Goal: Information Seeking & Learning: Learn about a topic

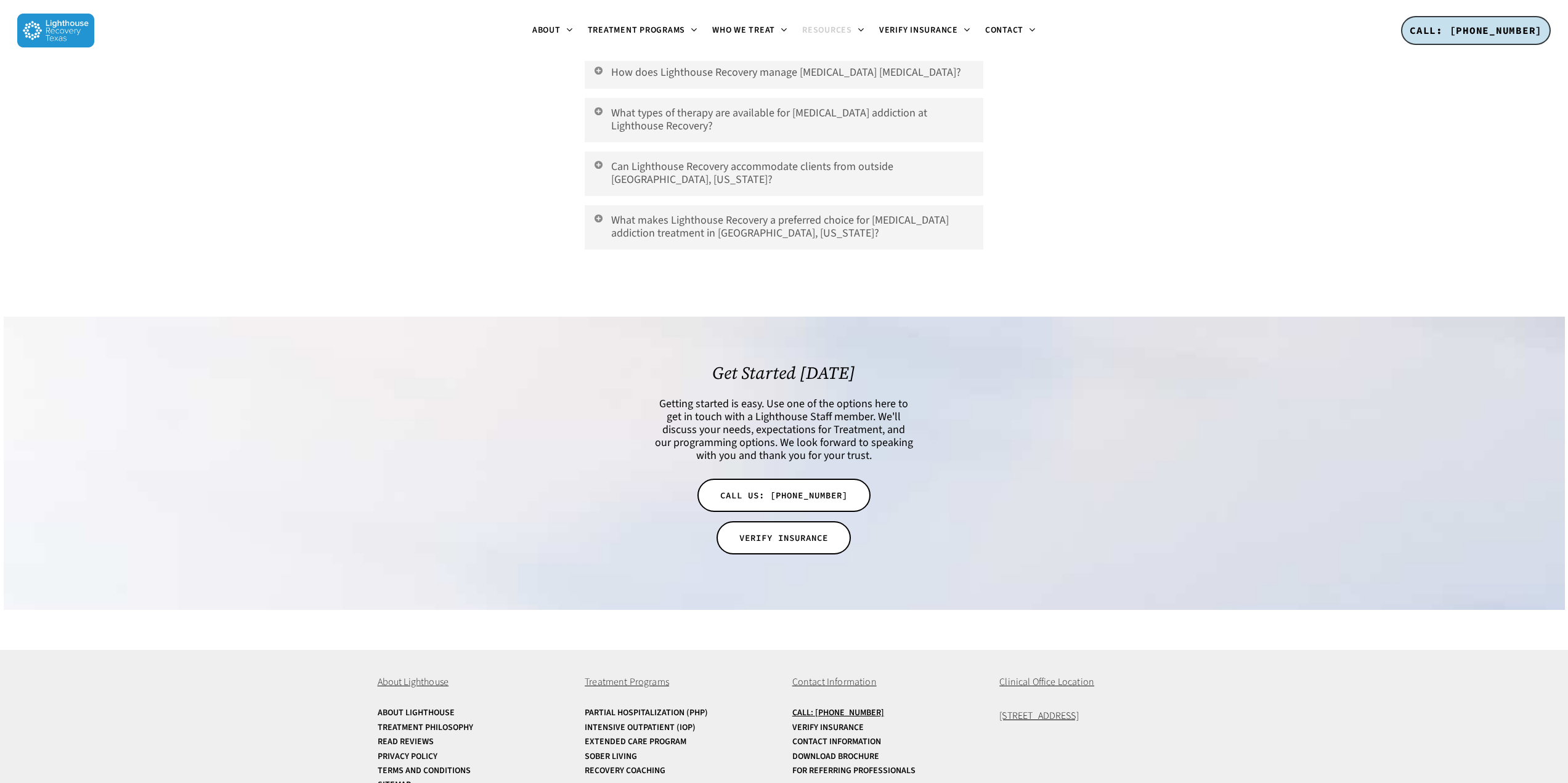
scroll to position [2862, 0]
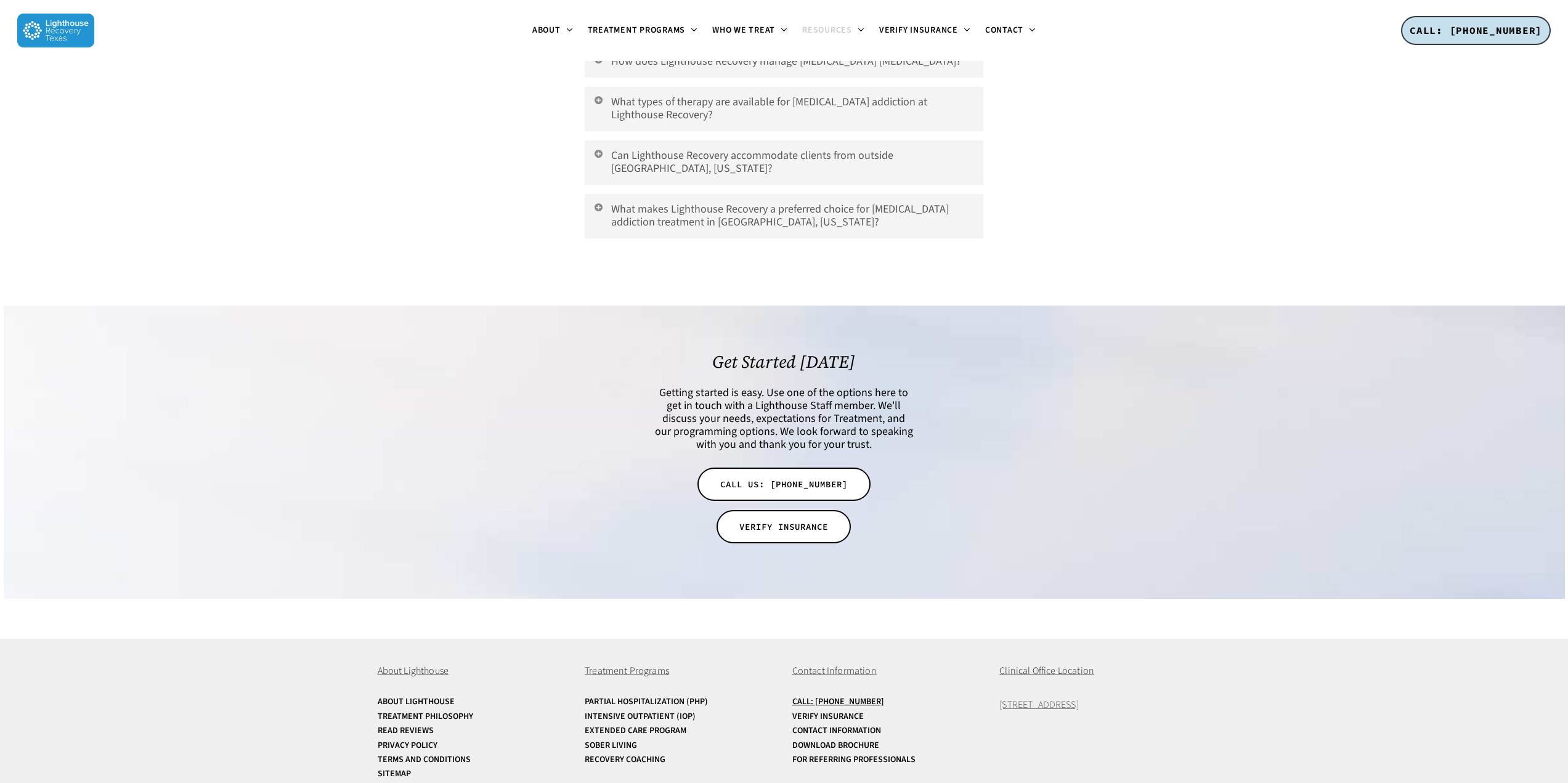
drag, startPoint x: 1142, startPoint y: 686, endPoint x: 1000, endPoint y: 685, distance: 142.0
click at [1000, 697] on p "[STREET_ADDRESS]" at bounding box center [1094, 705] width 191 height 16
copy span "[STREET_ADDRESS]"
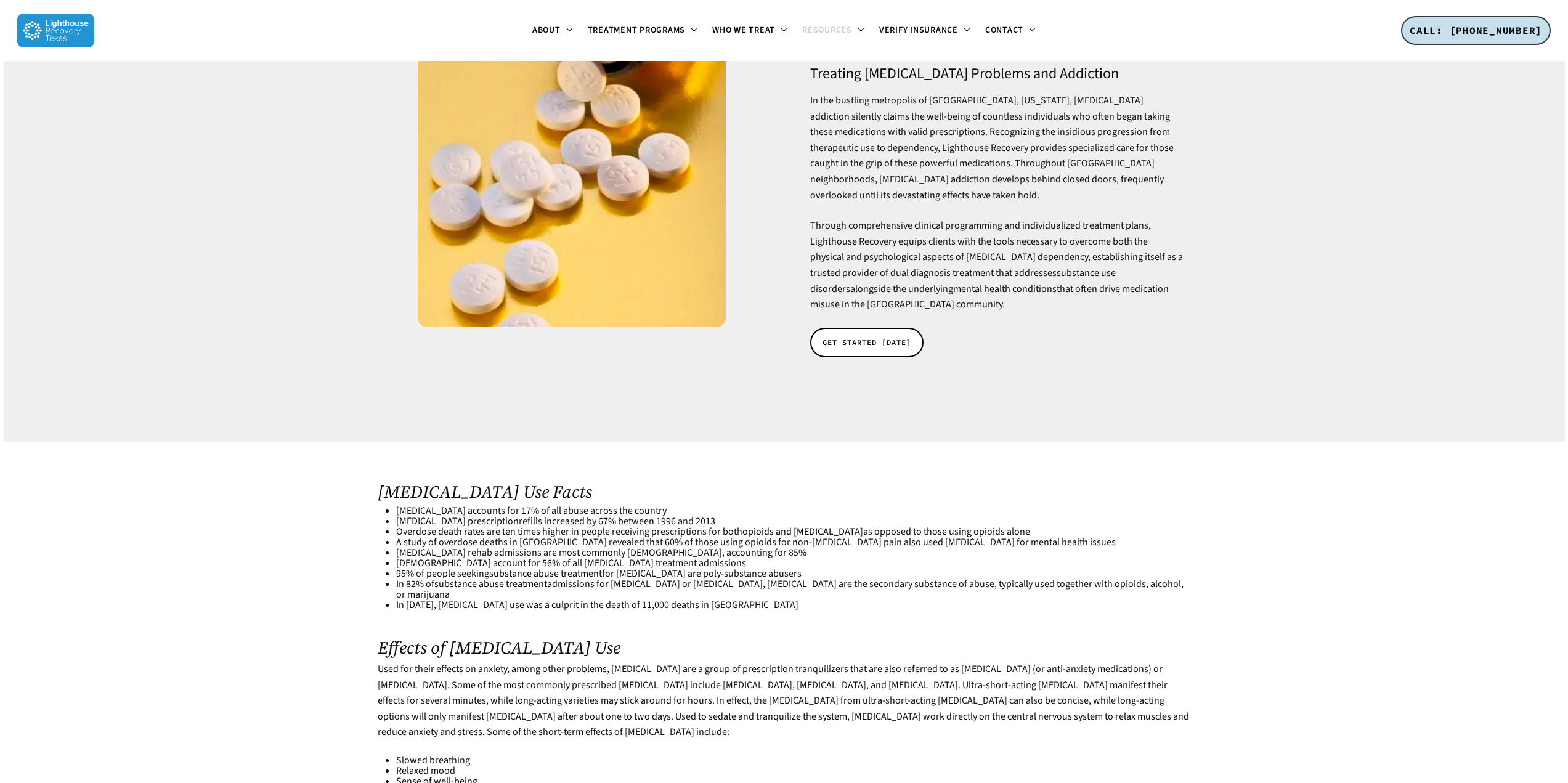
scroll to position [0, 0]
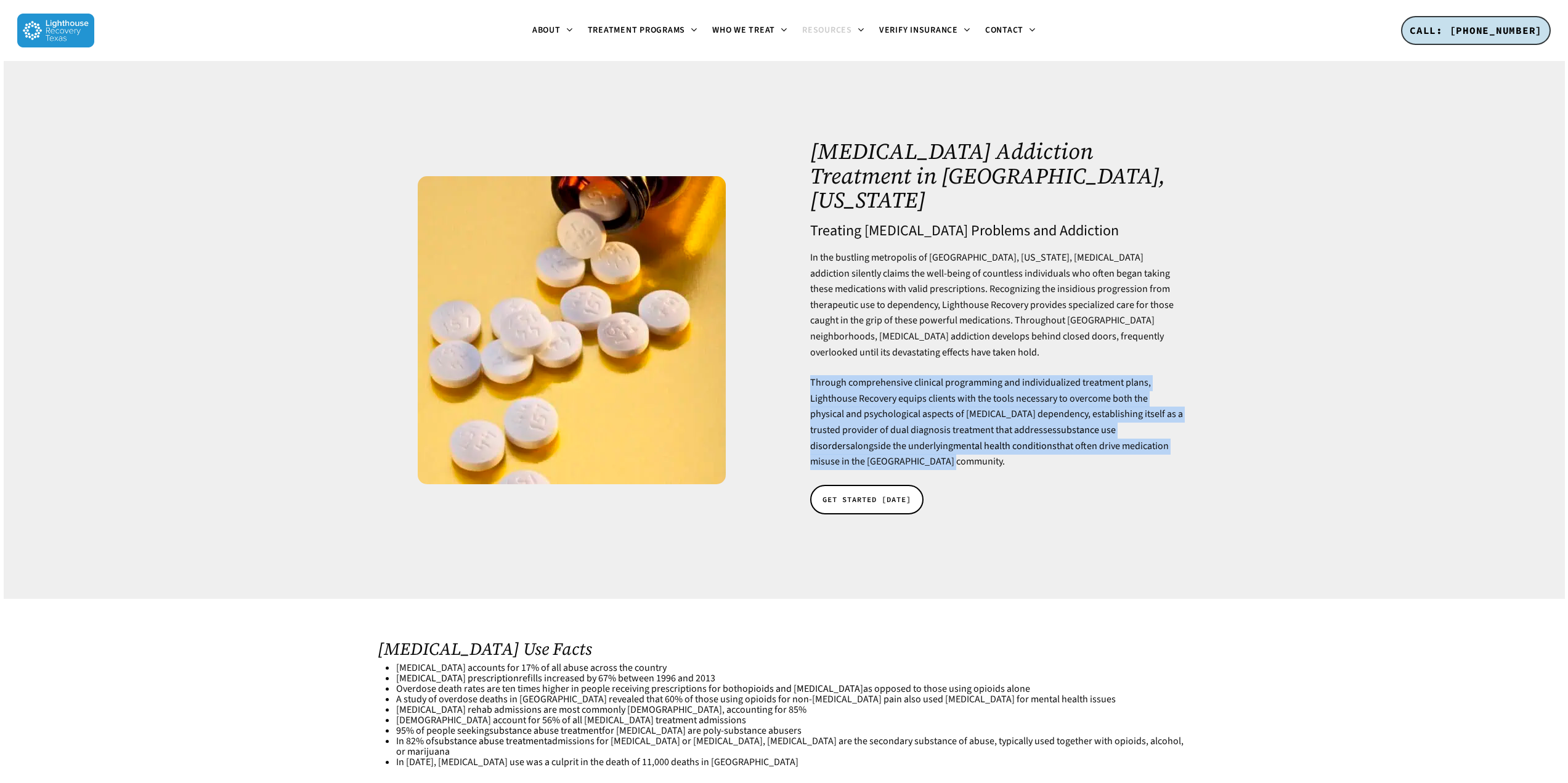
drag, startPoint x: 809, startPoint y: 357, endPoint x: 883, endPoint y: 434, distance: 106.8
click at [883, 434] on div "[MEDICAL_DATA] Addiction Treatment in [GEOGRAPHIC_DATA], [US_STATE] Treating [M…" at bounding box center [997, 329] width 388 height 381
copy p "Through comprehensive clinical programming and individualized treatment plans, …"
click at [277, 307] on div at bounding box center [784, 329] width 1561 height 538
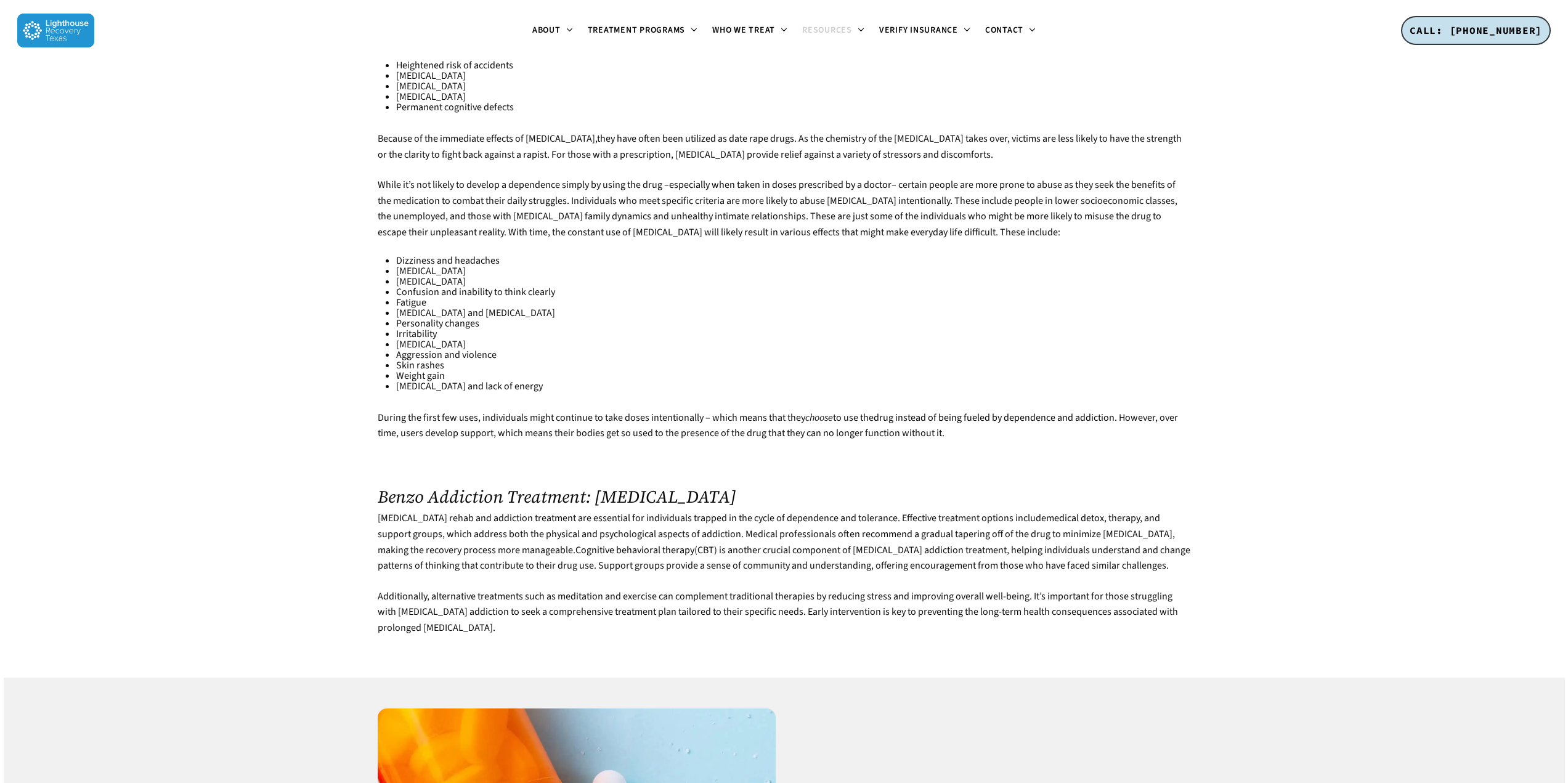
scroll to position [1109, 0]
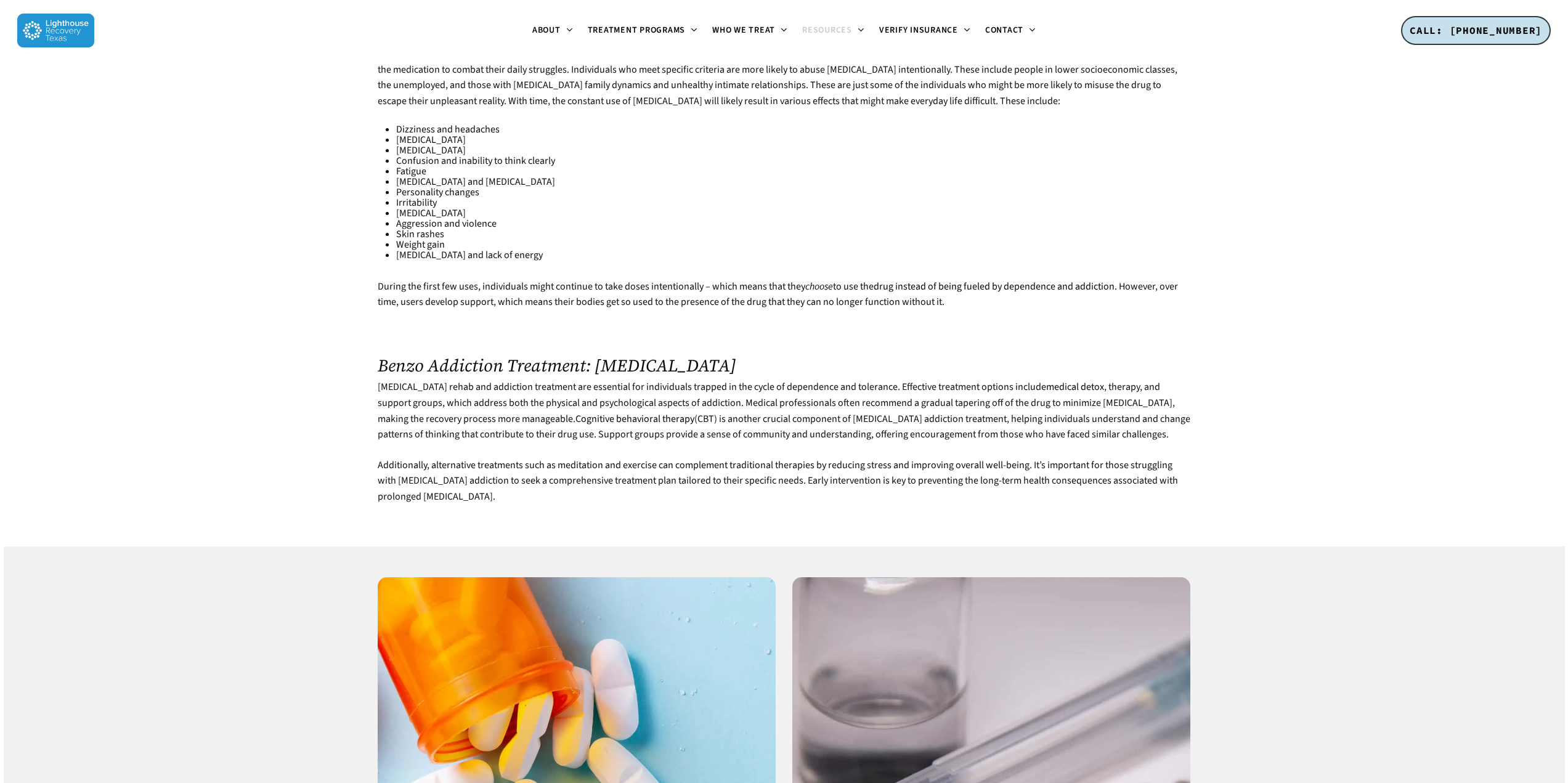
drag, startPoint x: 709, startPoint y: 380, endPoint x: 695, endPoint y: 476, distance: 97.0
click at [695, 476] on div "Used for their effects on anxiety, among other problems, [MEDICAL_DATA] are a g…" at bounding box center [784, 107] width 813 height 795
copy div "Medical professionals often recommend a gradual tapering off of the drug to min…"
click at [290, 546] on div at bounding box center [784, 776] width 1561 height 460
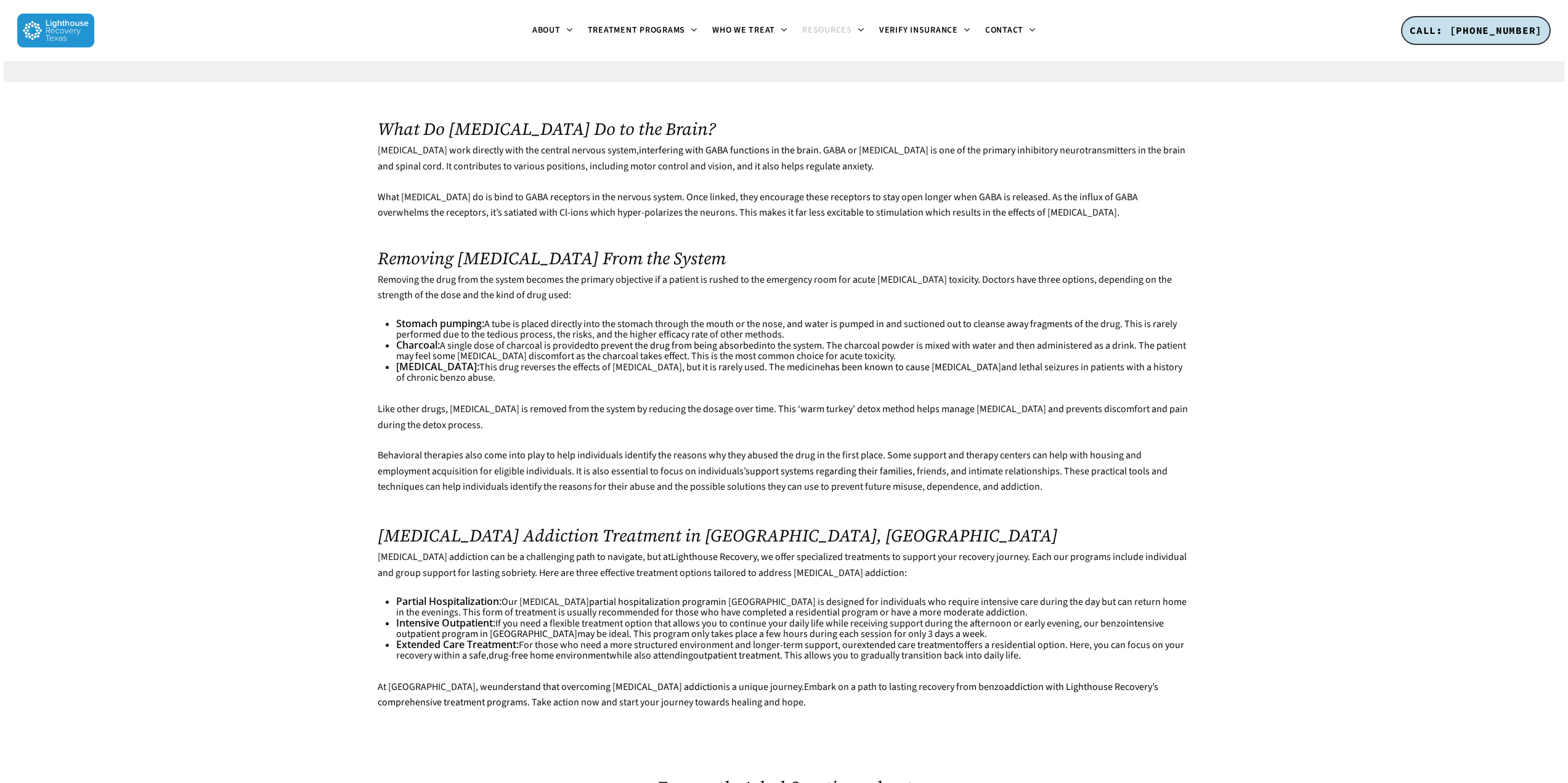
scroll to position [2218, 0]
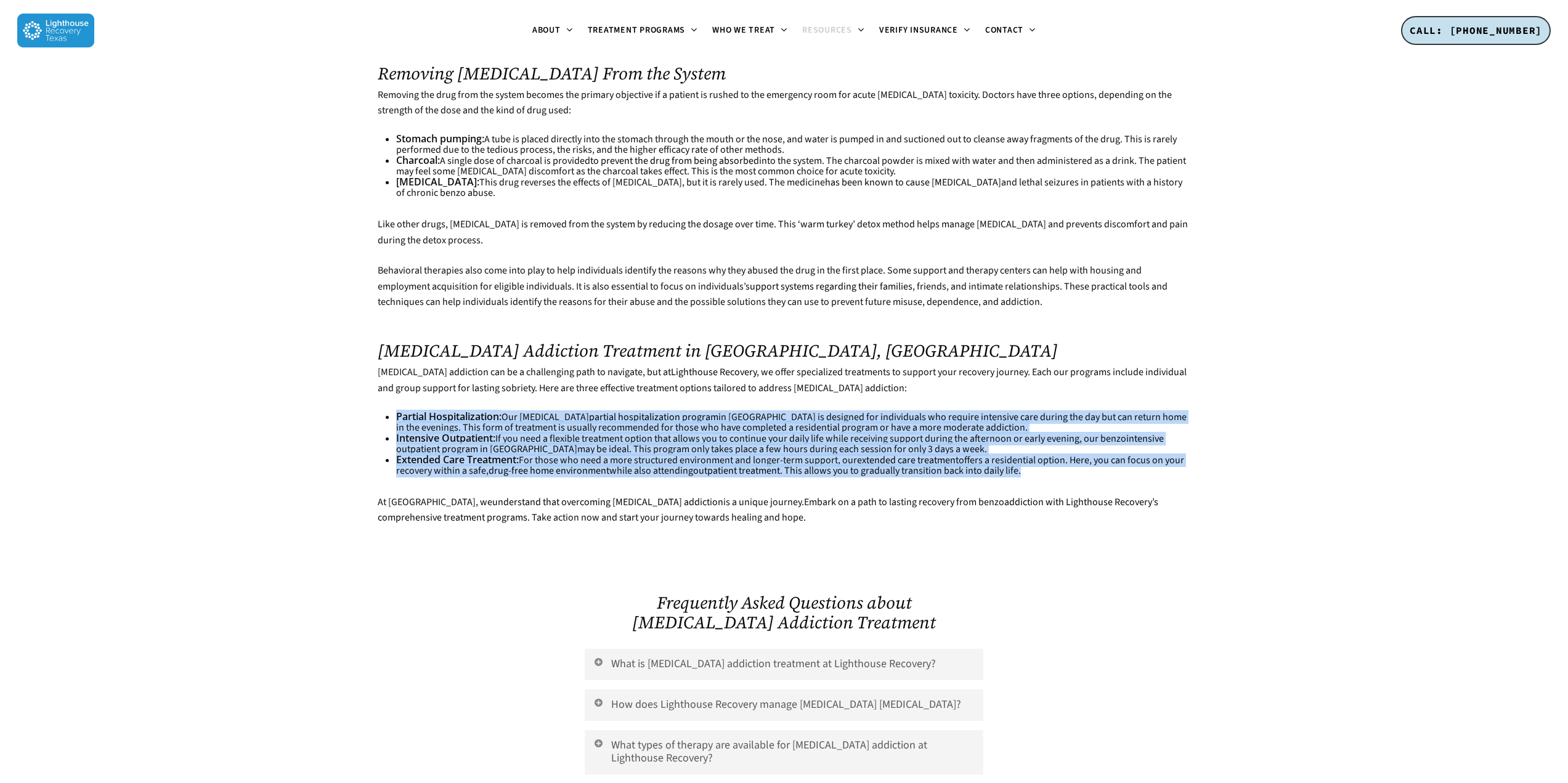
drag, startPoint x: 397, startPoint y: 393, endPoint x: 1039, endPoint y: 448, distance: 644.4
click at [1039, 448] on ul "Partial Hospitalization: Our [MEDICAL_DATA] partial hospitalization program in …" at bounding box center [793, 444] width 794 height 64
copy ul "Partial Hospitalization: Our [MEDICAL_DATA] partial hospitalization program in …"
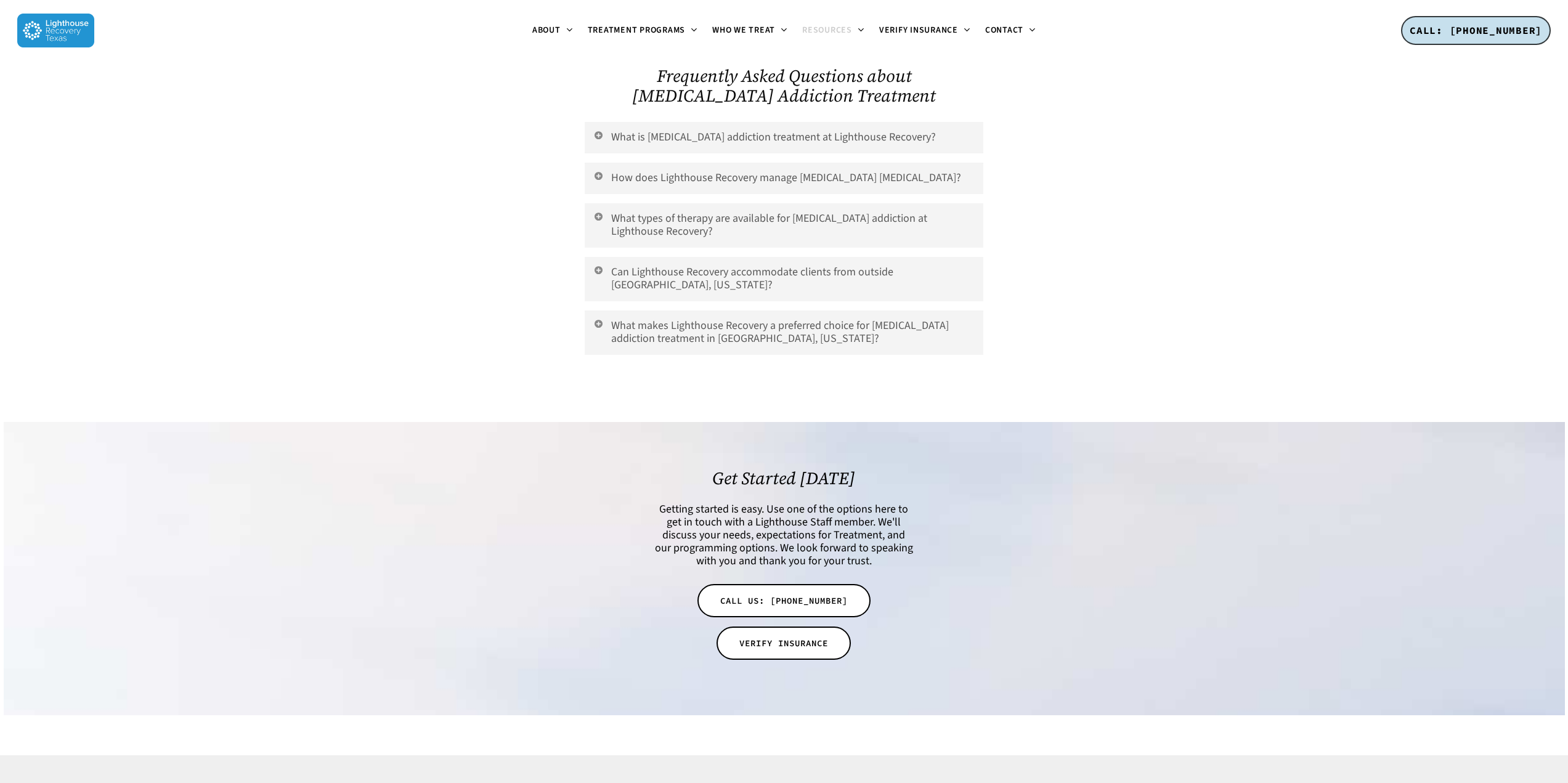
scroll to position [2492, 0]
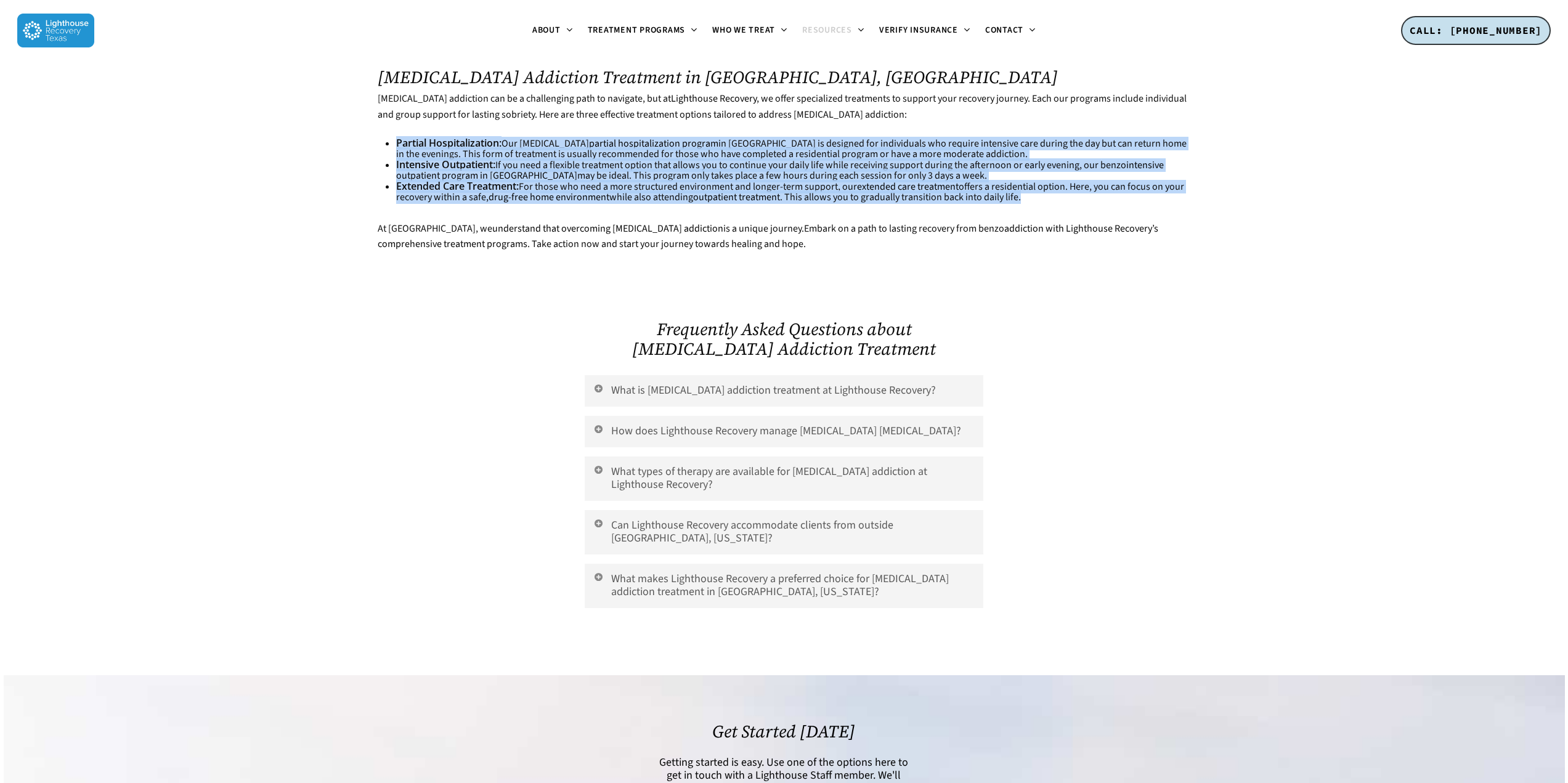
click at [439, 324] on div at bounding box center [473, 450] width 208 height 336
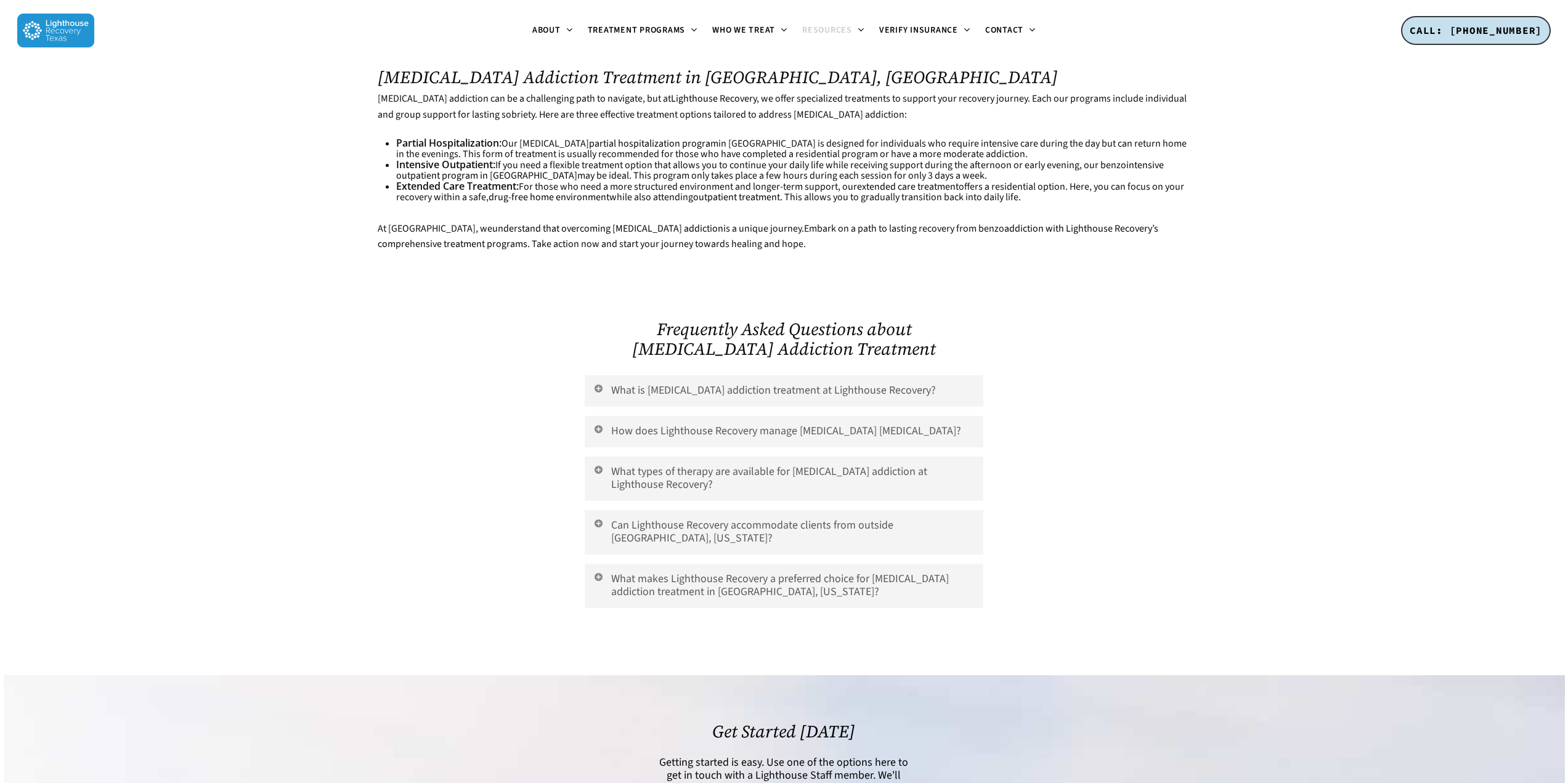
click at [456, 497] on div at bounding box center [473, 450] width 208 height 336
click at [612, 376] on link "What is [MEDICAL_DATA] addiction treatment at Lighthouse Recovery?" at bounding box center [783, 392] width 398 height 32
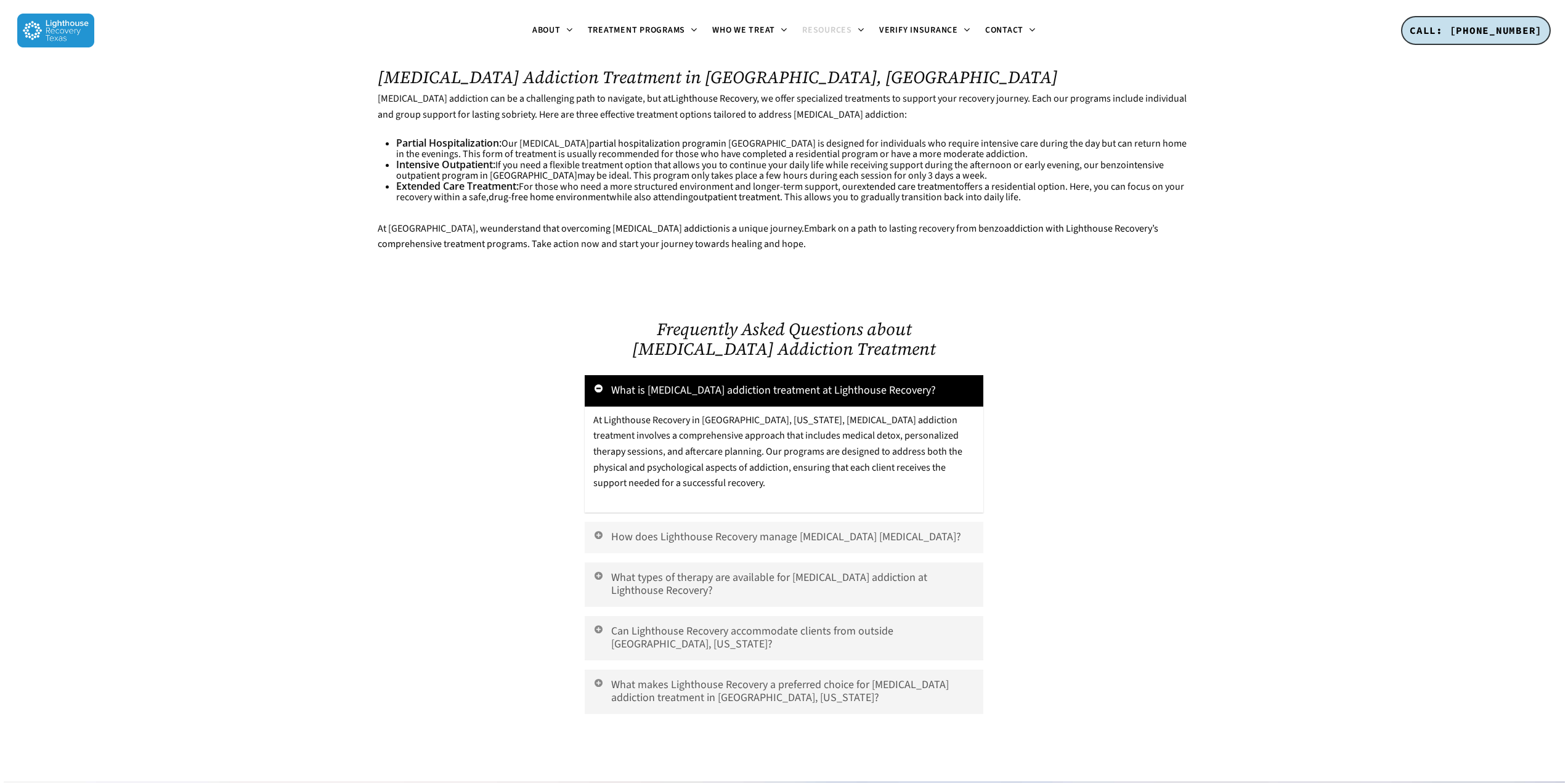
click at [608, 522] on link "How does Lighthouse Recovery manage [MEDICAL_DATA] [MEDICAL_DATA]?" at bounding box center [783, 538] width 398 height 32
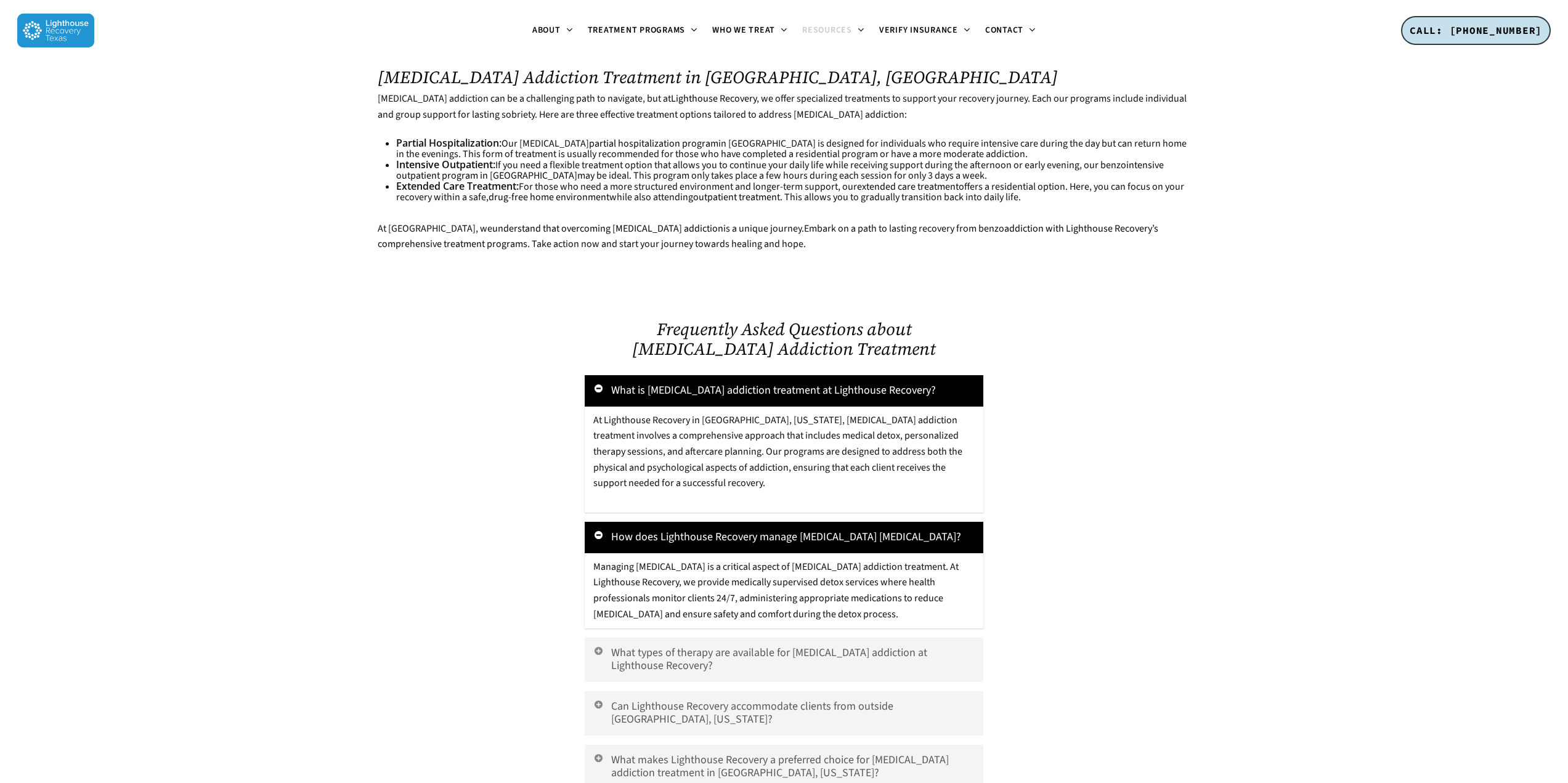
drag, startPoint x: 922, startPoint y: 604, endPoint x: 588, endPoint y: 557, distance: 337.3
click at [588, 557] on div "Managing [MEDICAL_DATA] is a critical aspect of [MEDICAL_DATA] addiction treatm…" at bounding box center [783, 591] width 398 height 76
copy span "Managing [MEDICAL_DATA] is a critical aspect of [MEDICAL_DATA] addiction treatm…"
click at [901, 651] on link "What types of therapy are available for [MEDICAL_DATA] addiction at Lighthouse …" at bounding box center [783, 660] width 398 height 45
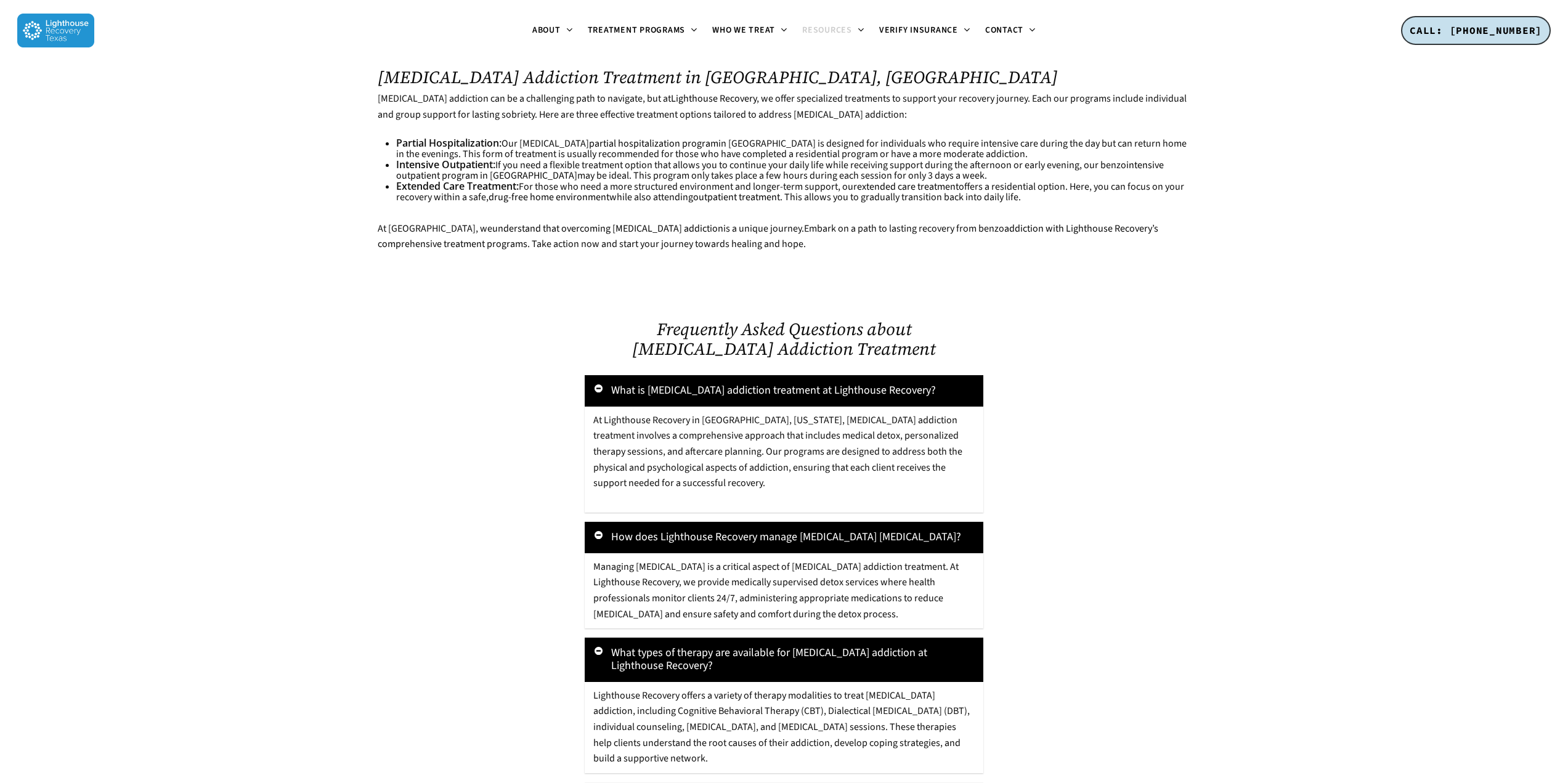
scroll to position [2677, 0]
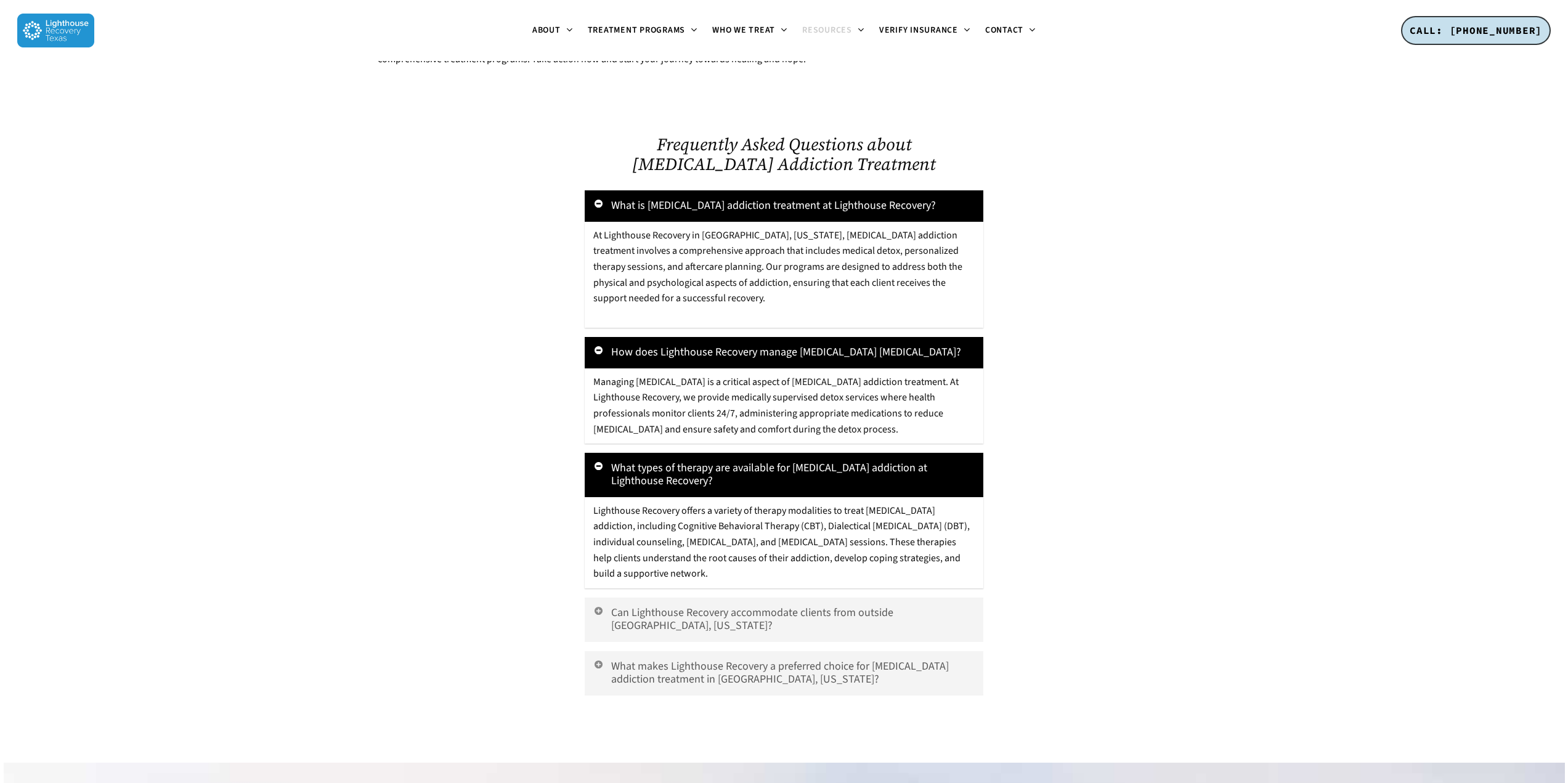
drag, startPoint x: 595, startPoint y: 501, endPoint x: 694, endPoint y: 559, distance: 114.7
click at [694, 559] on p "Lighthouse Recovery offers a variety of therapy modalities to treat [MEDICAL_DA…" at bounding box center [784, 543] width 381 height 79
copy span "Lighthouse Recovery offers a variety of therapy modalities to treat [MEDICAL_DA…"
click at [509, 560] on div at bounding box center [473, 401] width 208 height 608
click at [698, 598] on link "Can Lighthouse Recovery accommodate clients from outside [GEOGRAPHIC_DATA], [US…" at bounding box center [783, 620] width 398 height 45
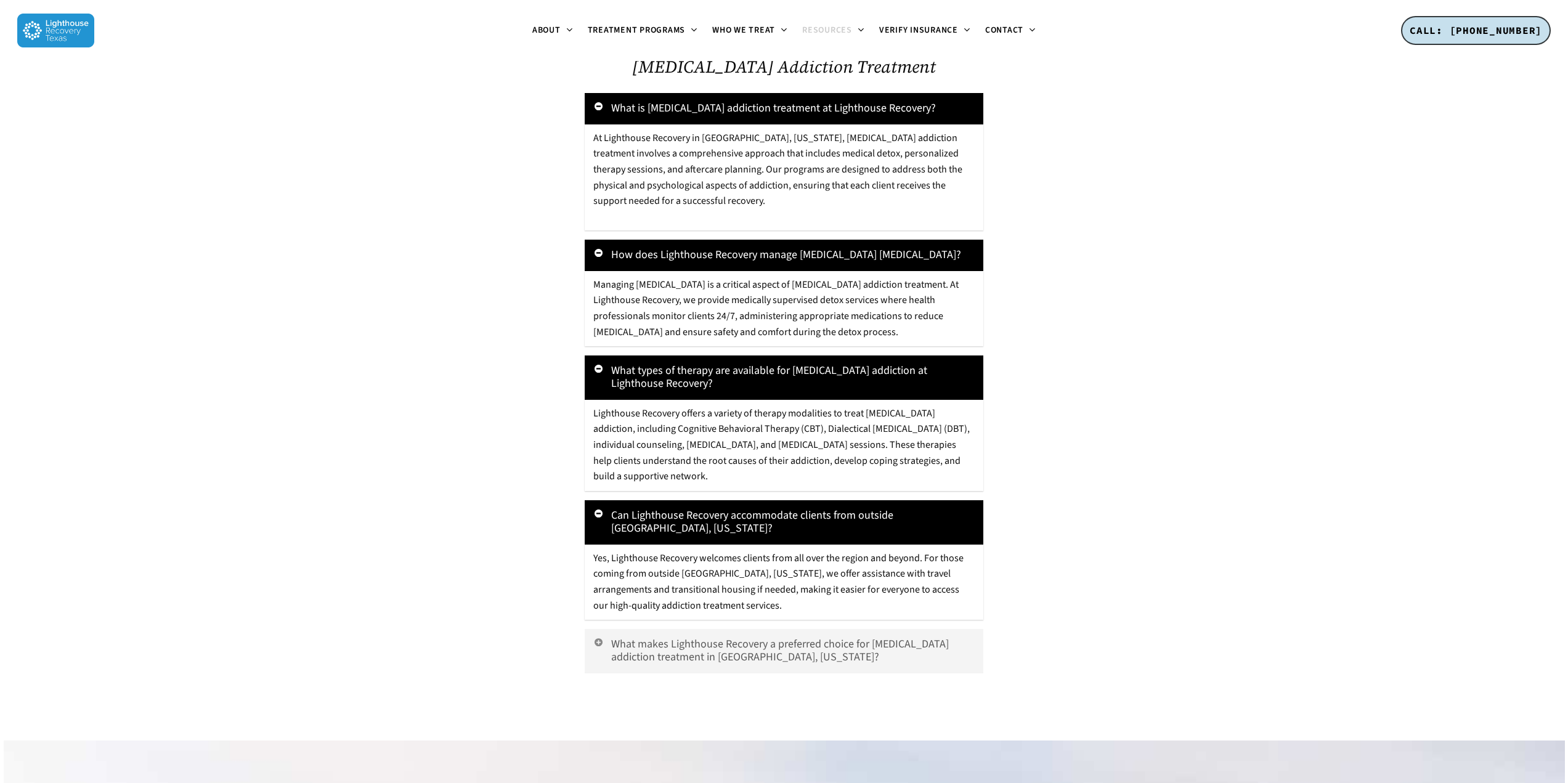
scroll to position [2862, 0]
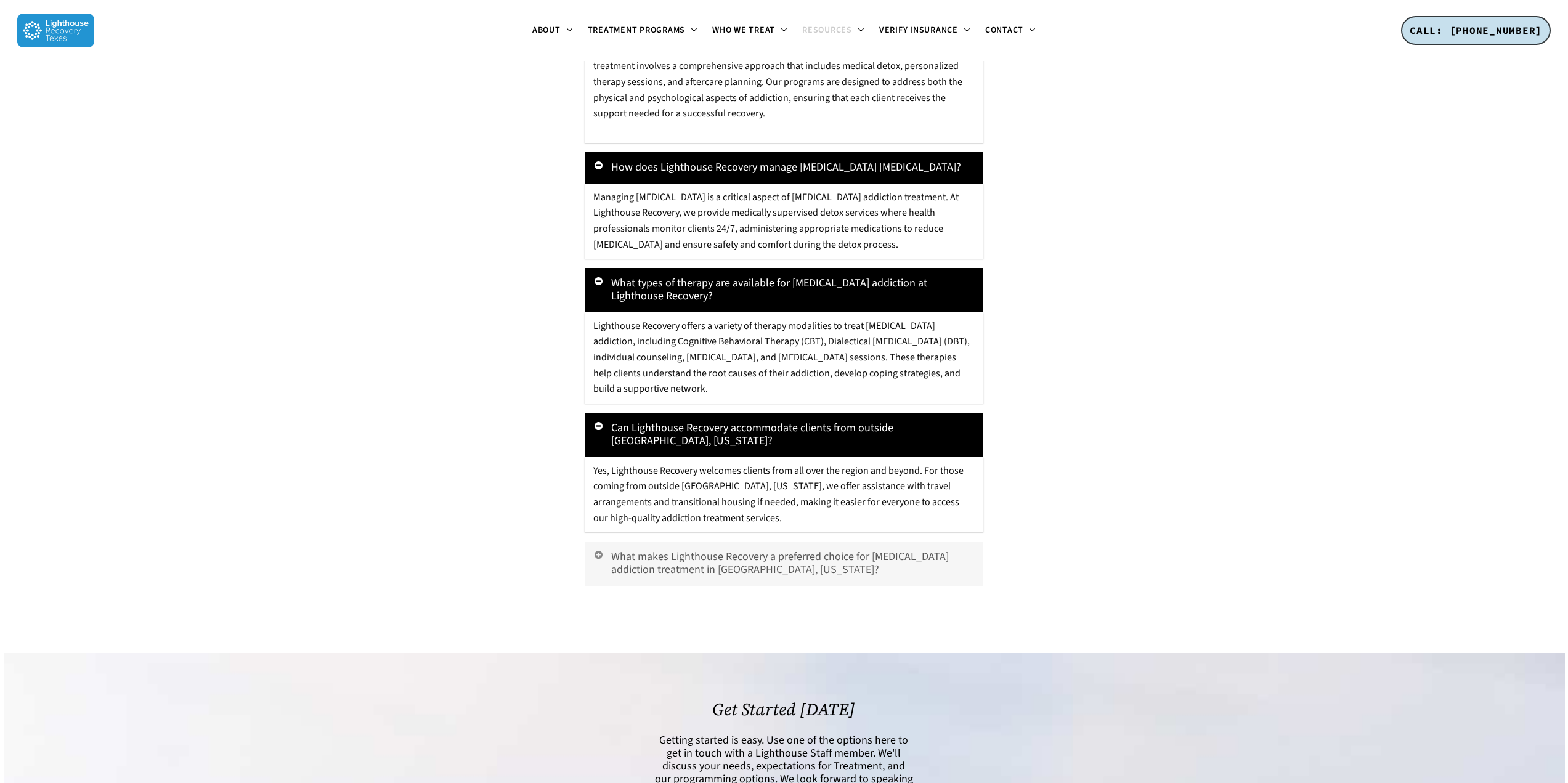
click at [844, 542] on link "What makes Lighthouse Recovery a preferred choice for [MEDICAL_DATA] addiction …" at bounding box center [783, 564] width 398 height 45
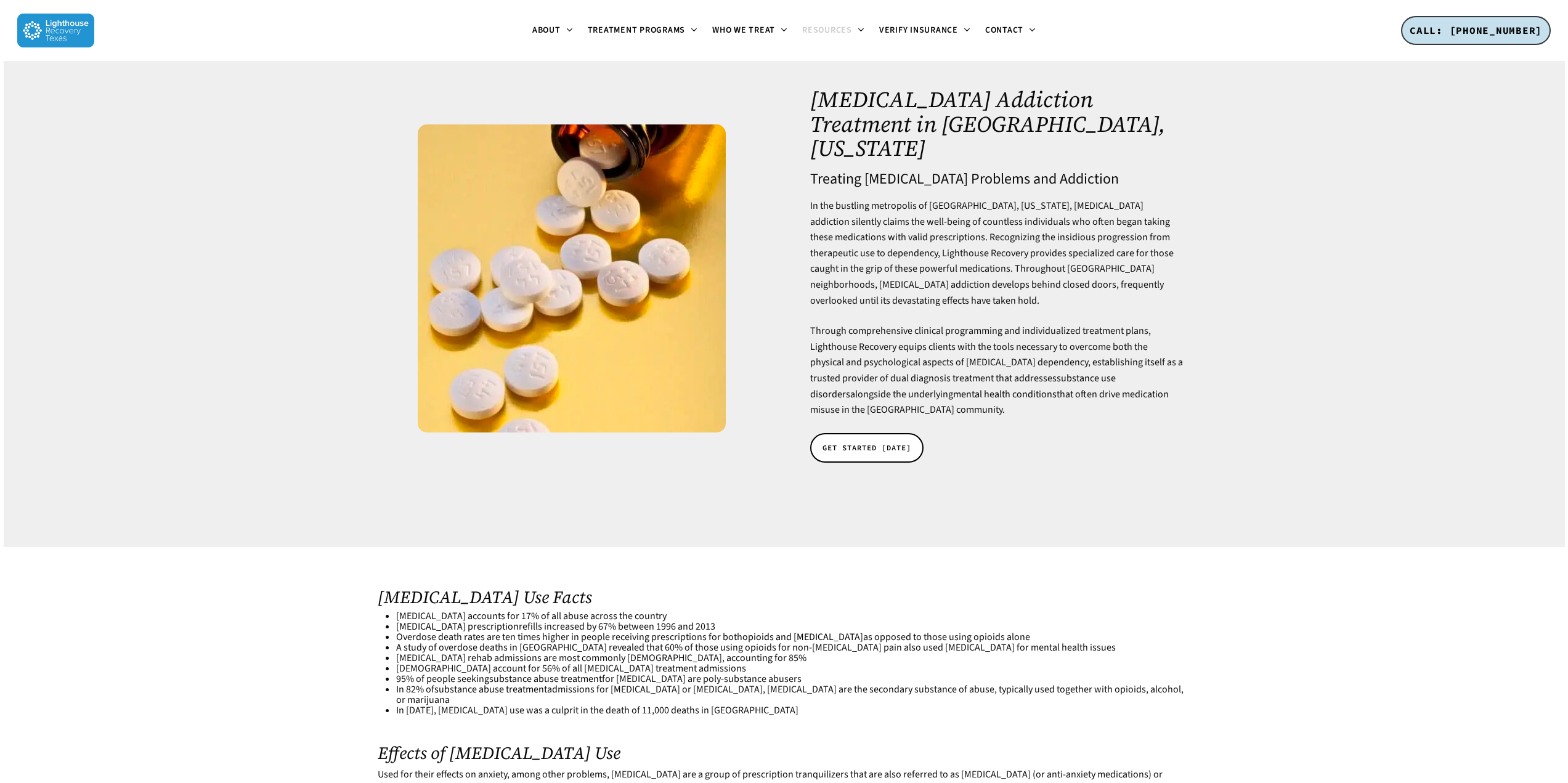
scroll to position [0, 0]
